Goal: Task Accomplishment & Management: Manage account settings

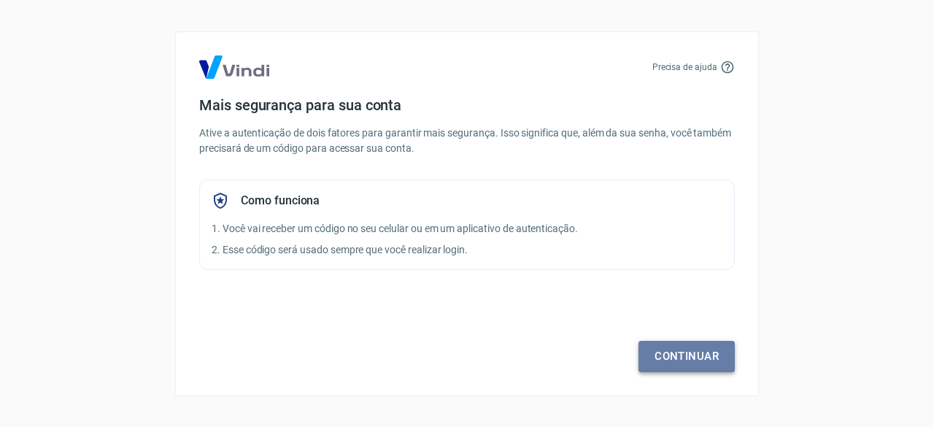
click at [678, 351] on link "Continuar" at bounding box center [686, 356] width 96 height 31
click at [667, 349] on link "Continuar" at bounding box center [686, 356] width 96 height 31
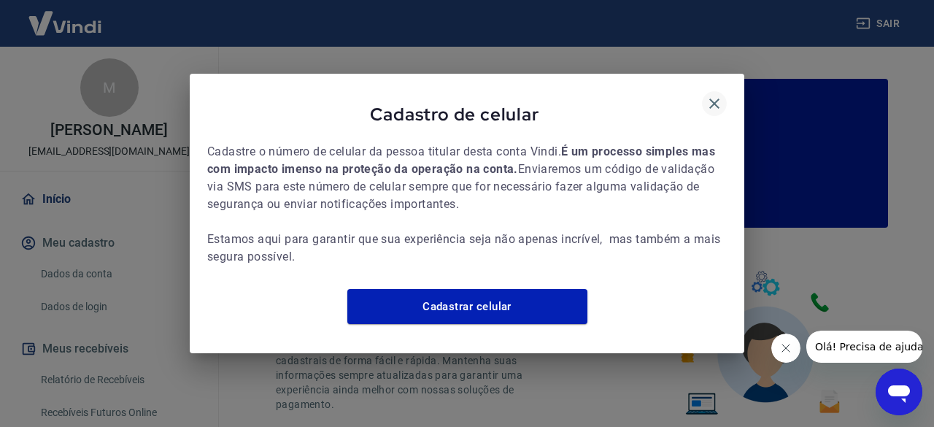
click at [716, 95] on icon "button" at bounding box center [714, 104] width 18 height 18
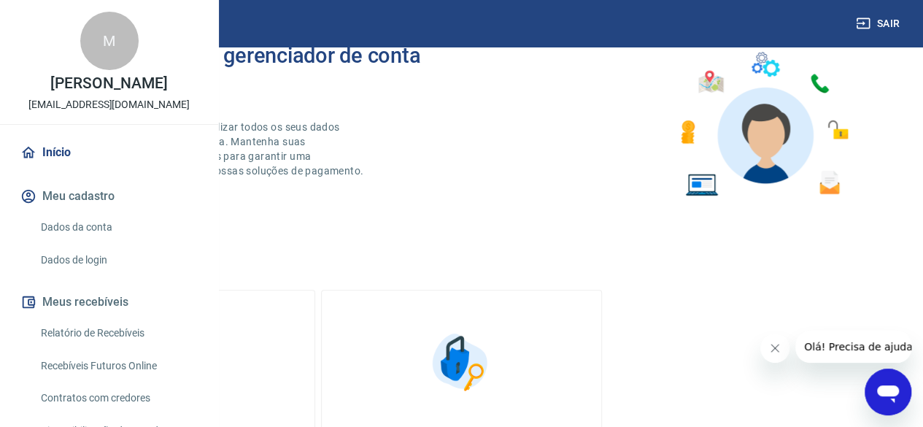
scroll to position [73, 0]
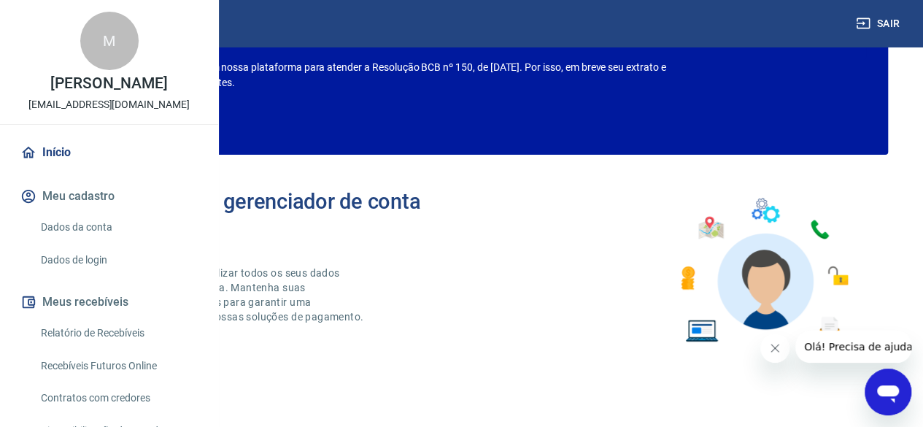
click at [182, 125] on p "Confira o que muda" at bounding box center [125, 122] width 113 height 13
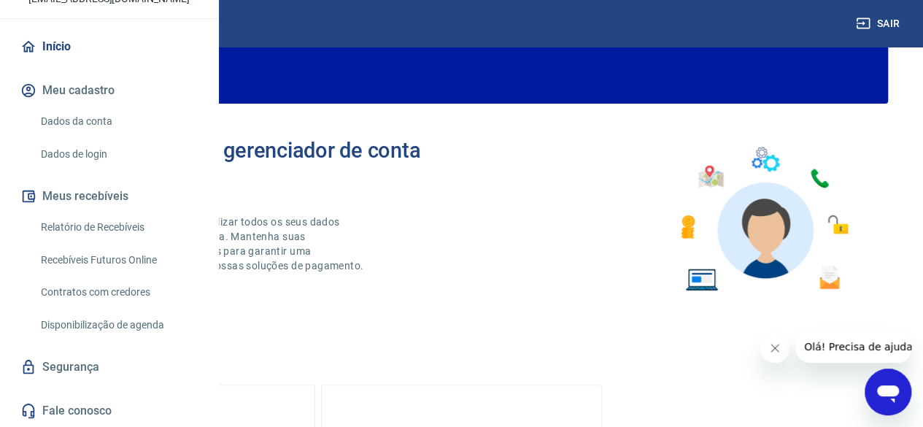
scroll to position [117, 0]
